Goal: Information Seeking & Learning: Find specific fact

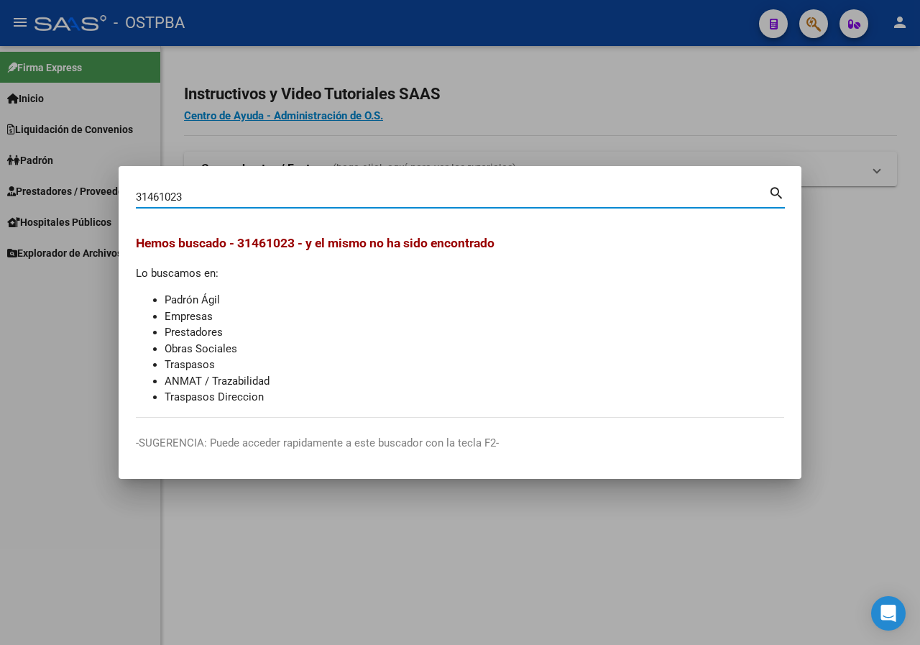
click at [226, 198] on input "31461023" at bounding box center [452, 197] width 633 height 13
paste input "23417511"
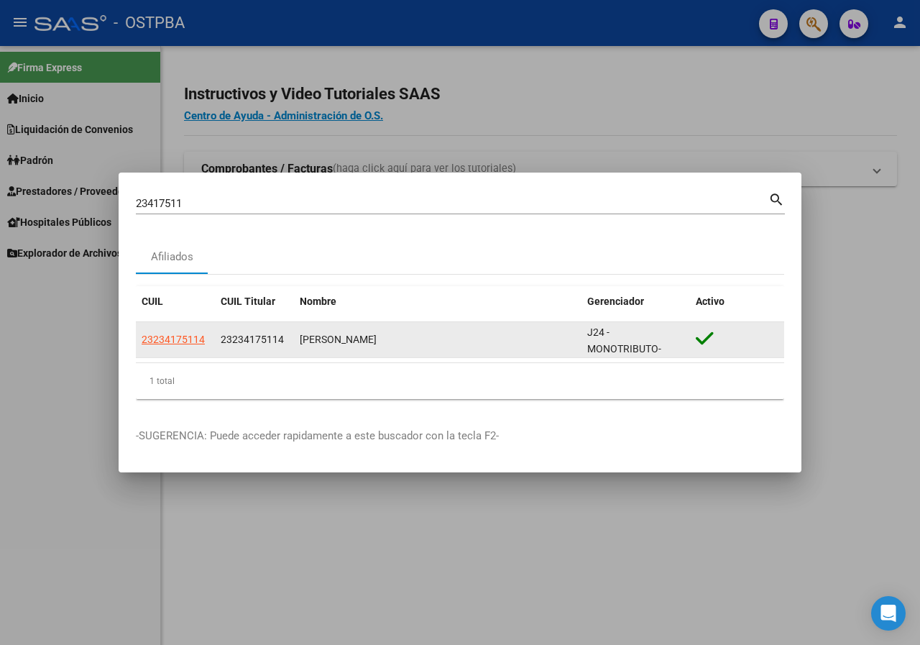
drag, startPoint x: 299, startPoint y: 337, endPoint x: 443, endPoint y: 340, distance: 143.9
click at [443, 340] on datatable-body-cell "[PERSON_NAME]" at bounding box center [438, 339] width 288 height 35
copy div "[PERSON_NAME]"
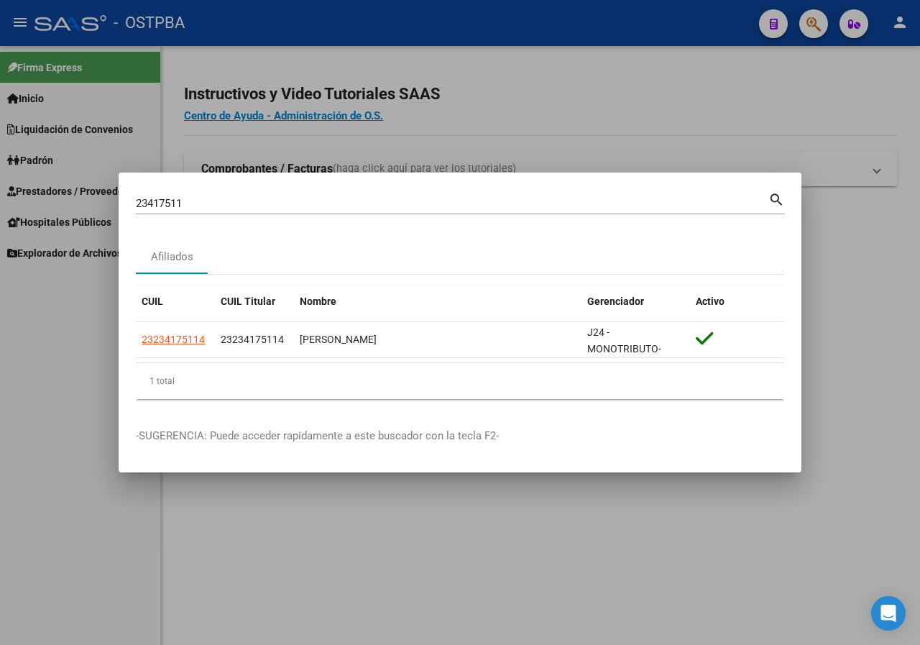
click at [209, 215] on div "23417511 Buscar (apellido, dni, [PERSON_NAME], [PERSON_NAME], cuit, obra social…" at bounding box center [460, 209] width 649 height 38
click at [211, 211] on div "23417511 Buscar (apellido, dni, [PERSON_NAME], [PERSON_NAME], cuit, obra social)" at bounding box center [452, 204] width 633 height 22
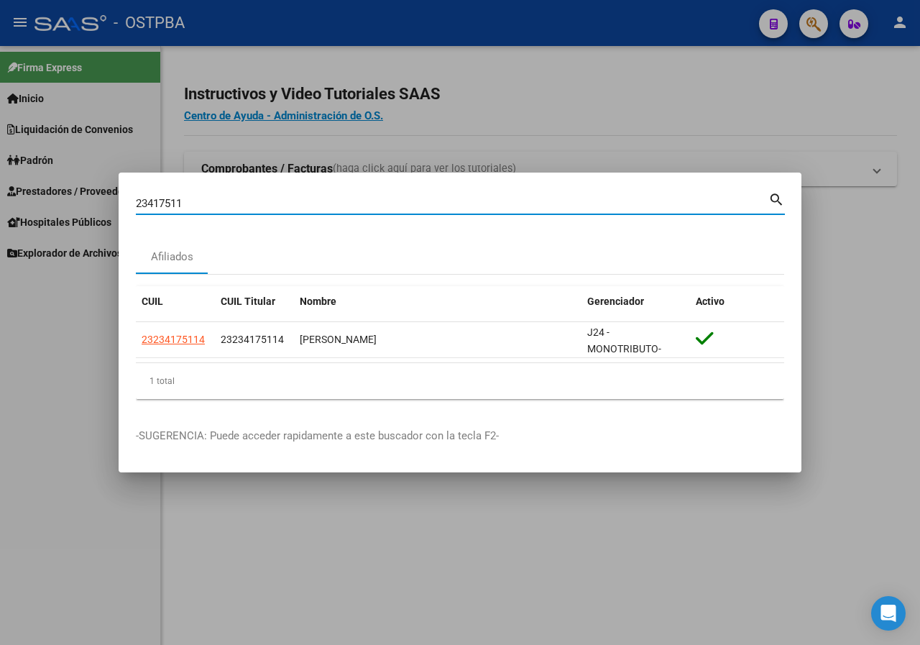
click at [216, 201] on input "23417511" at bounding box center [452, 203] width 633 height 13
click at [244, 204] on input "23417511" at bounding box center [452, 203] width 633 height 13
click at [245, 204] on input "23417511" at bounding box center [452, 203] width 633 height 13
paste input "38832993"
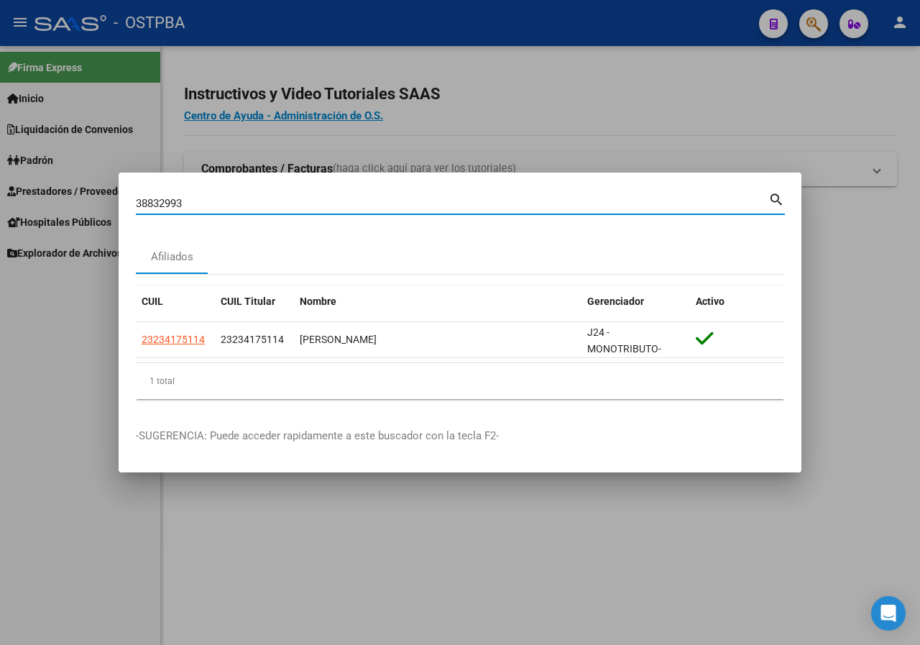
type input "38832993"
